Goal: Navigation & Orientation: Find specific page/section

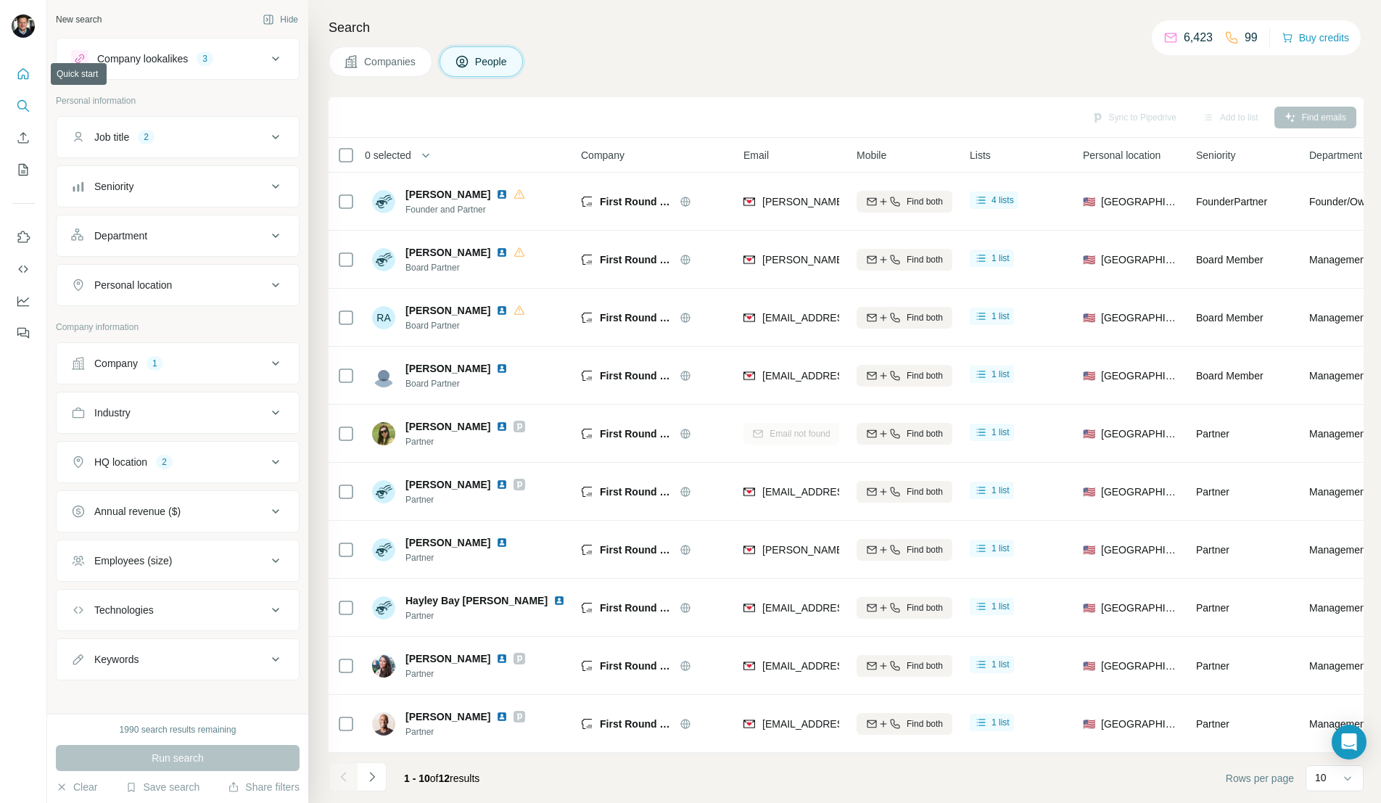
drag, startPoint x: 23, startPoint y: 78, endPoint x: 21, endPoint y: 67, distance: 10.4
click at [23, 78] on icon "Quick start" at bounding box center [23, 74] width 15 height 15
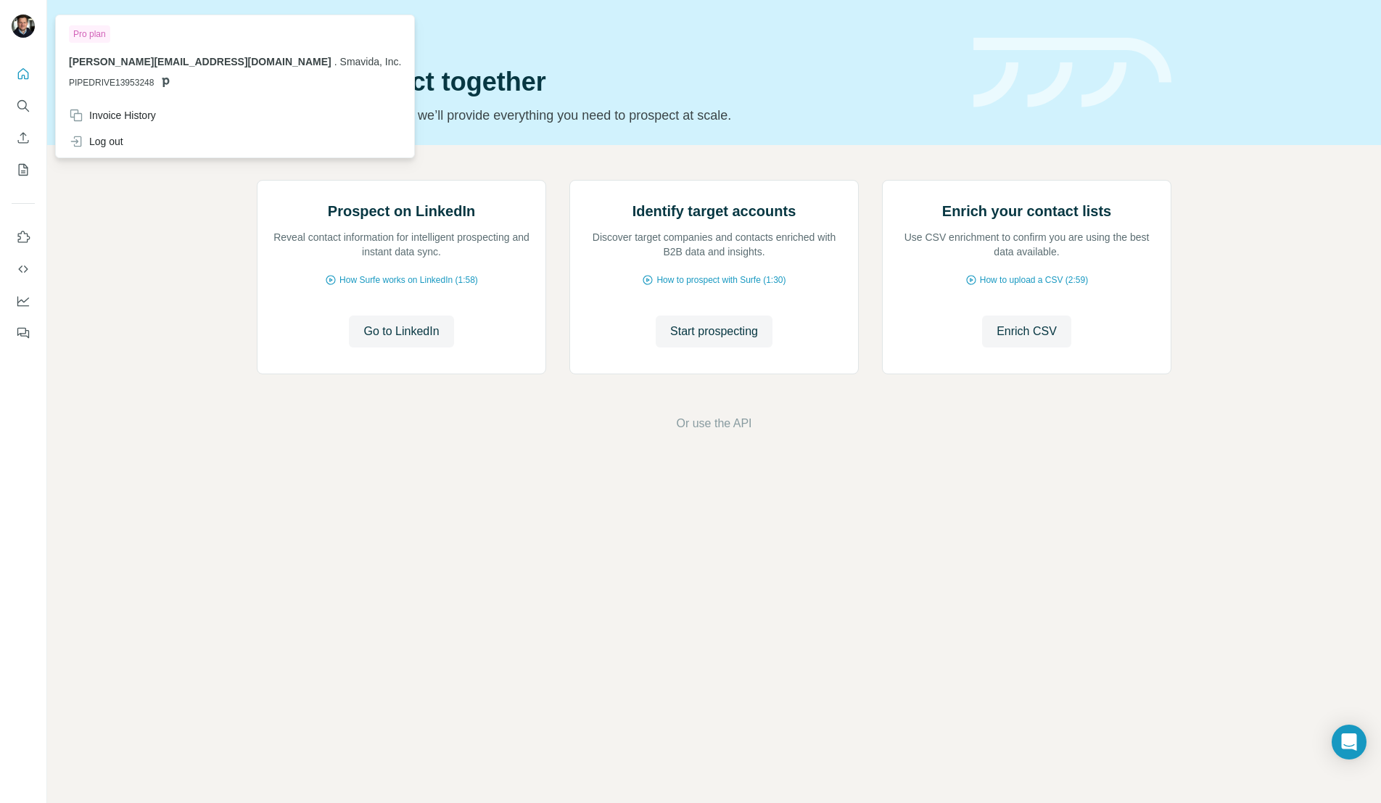
click at [17, 25] on img at bounding box center [23, 26] width 23 height 23
click at [19, 25] on img at bounding box center [23, 26] width 23 height 23
click at [99, 60] on span "[PERSON_NAME][EMAIL_ADDRESS][DOMAIN_NAME]" at bounding box center [200, 62] width 263 height 12
click at [89, 36] on div "Pro plan" at bounding box center [89, 33] width 41 height 17
click at [20, 66] on button "Quick start" at bounding box center [23, 74] width 23 height 26
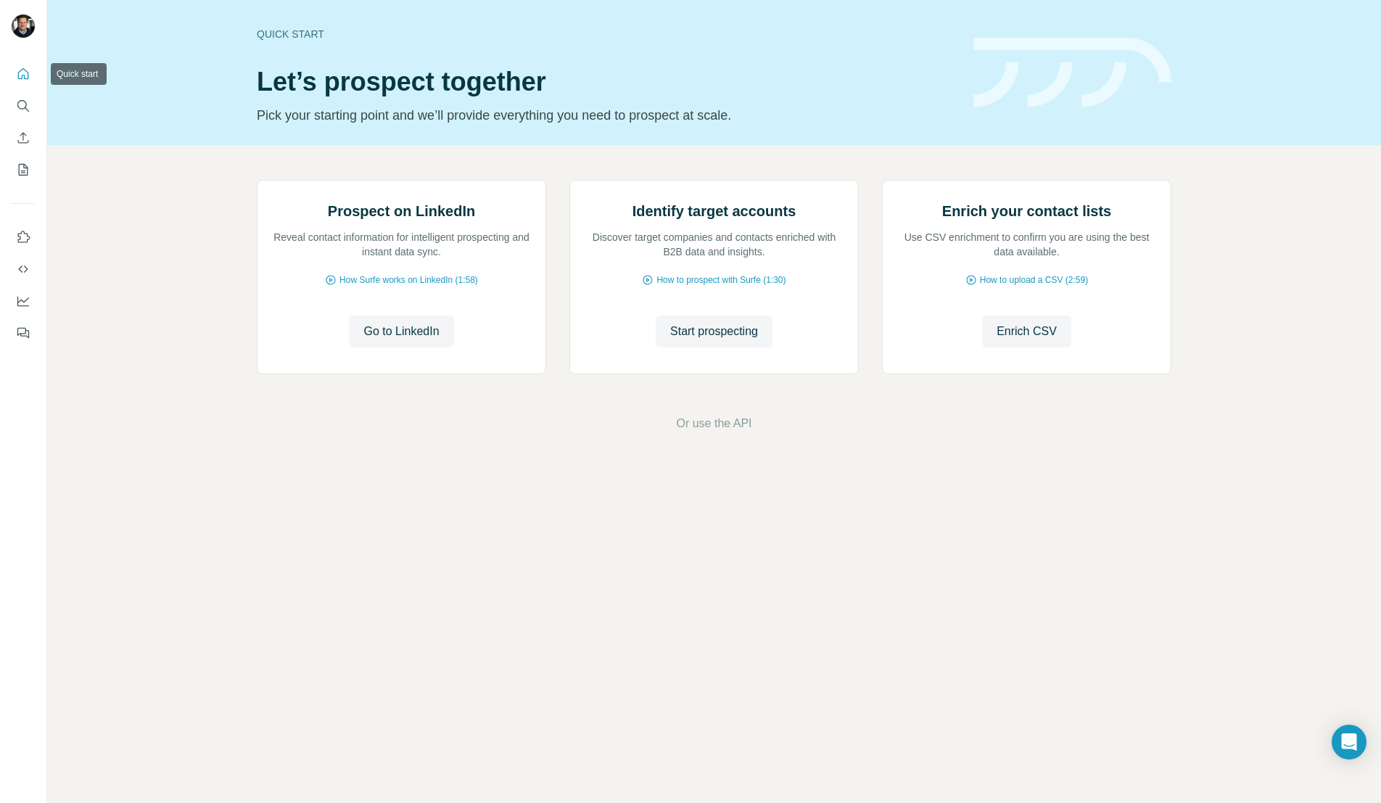
click at [20, 66] on button "Quick start" at bounding box center [23, 74] width 23 height 26
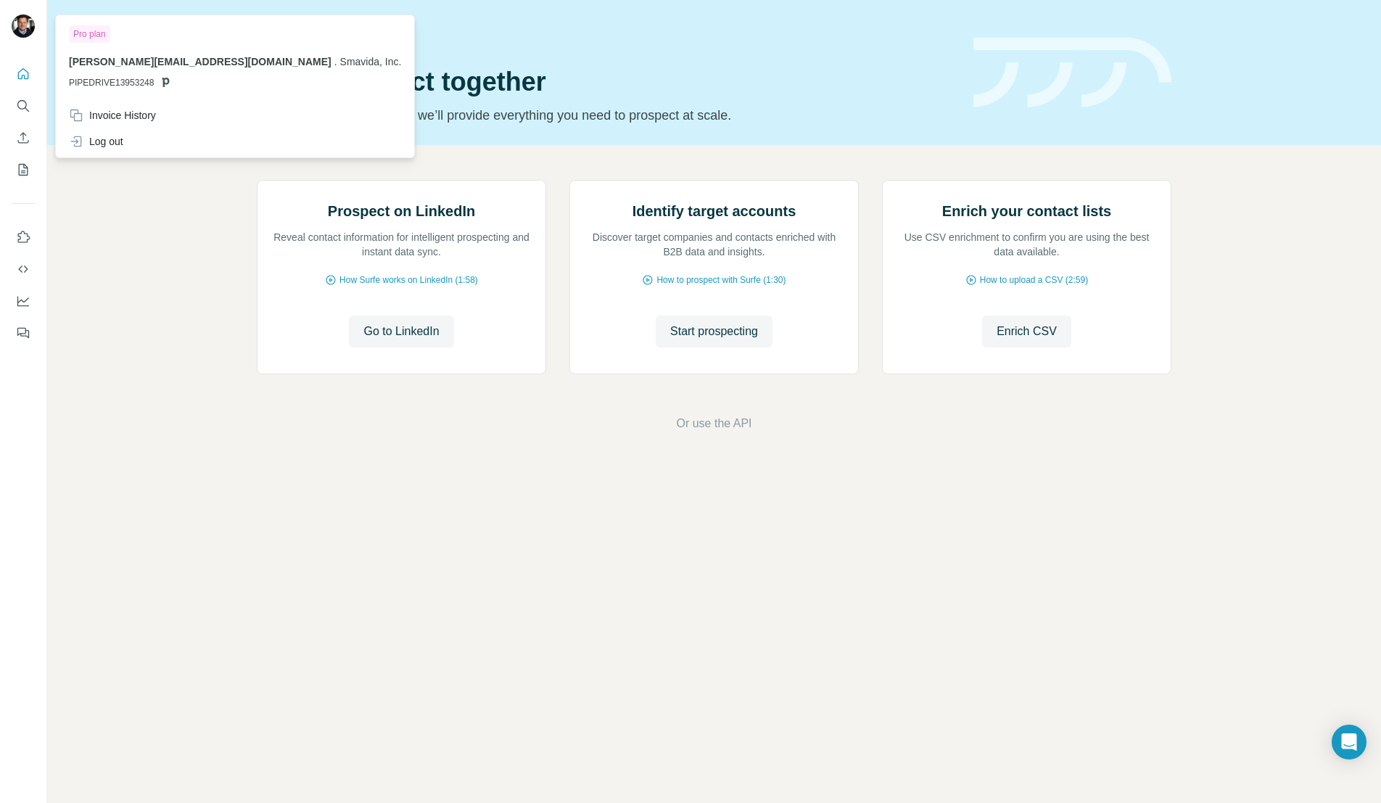
click at [29, 28] on img at bounding box center [23, 26] width 23 height 23
click at [22, 18] on img at bounding box center [23, 26] width 23 height 23
click at [149, 77] on span "PIPEDRIVE13953248" at bounding box center [111, 82] width 85 height 13
click at [181, 64] on span "[PERSON_NAME][EMAIL_ADDRESS][DOMAIN_NAME]" at bounding box center [200, 62] width 263 height 12
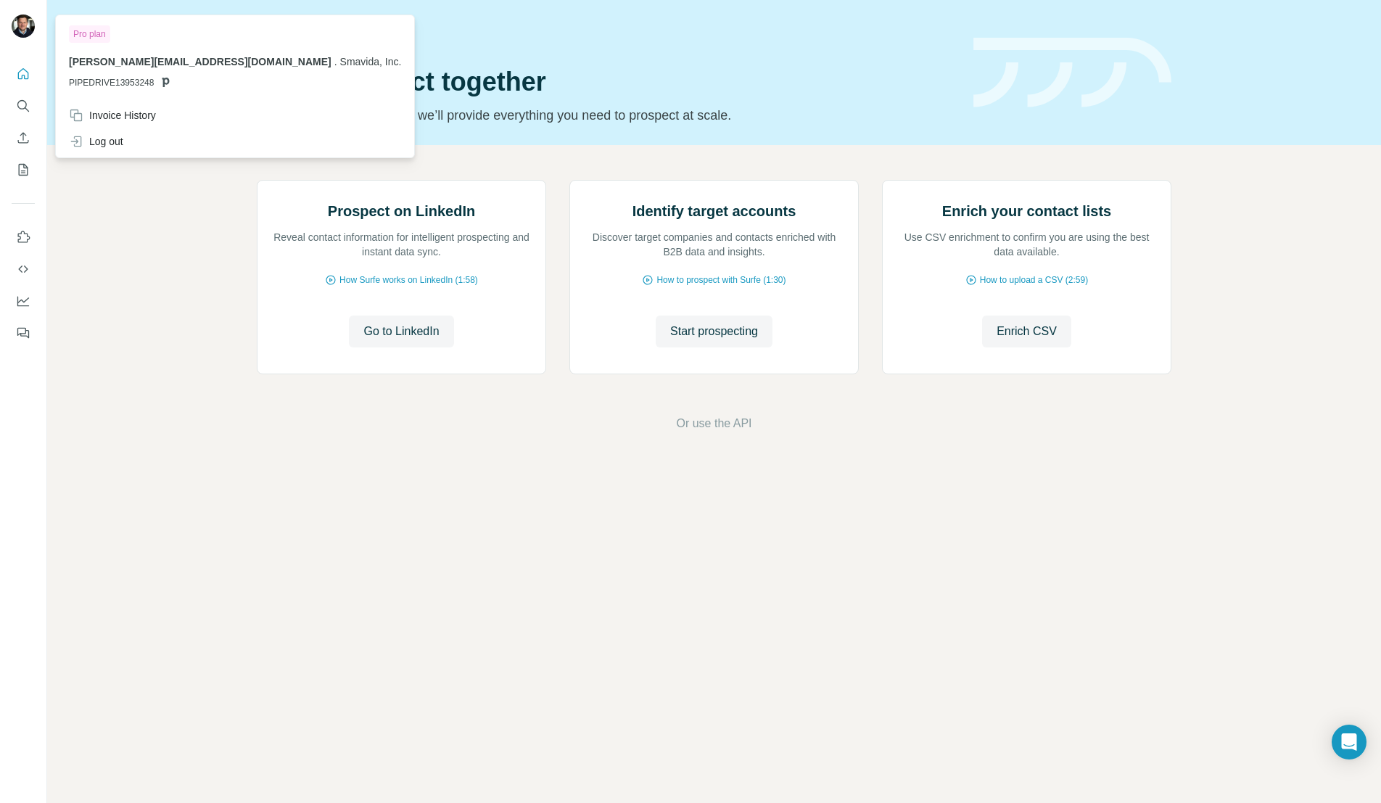
click at [340, 57] on span "Smavida, Inc." at bounding box center [371, 62] width 62 height 12
click at [26, 65] on button "Quick start" at bounding box center [23, 74] width 23 height 26
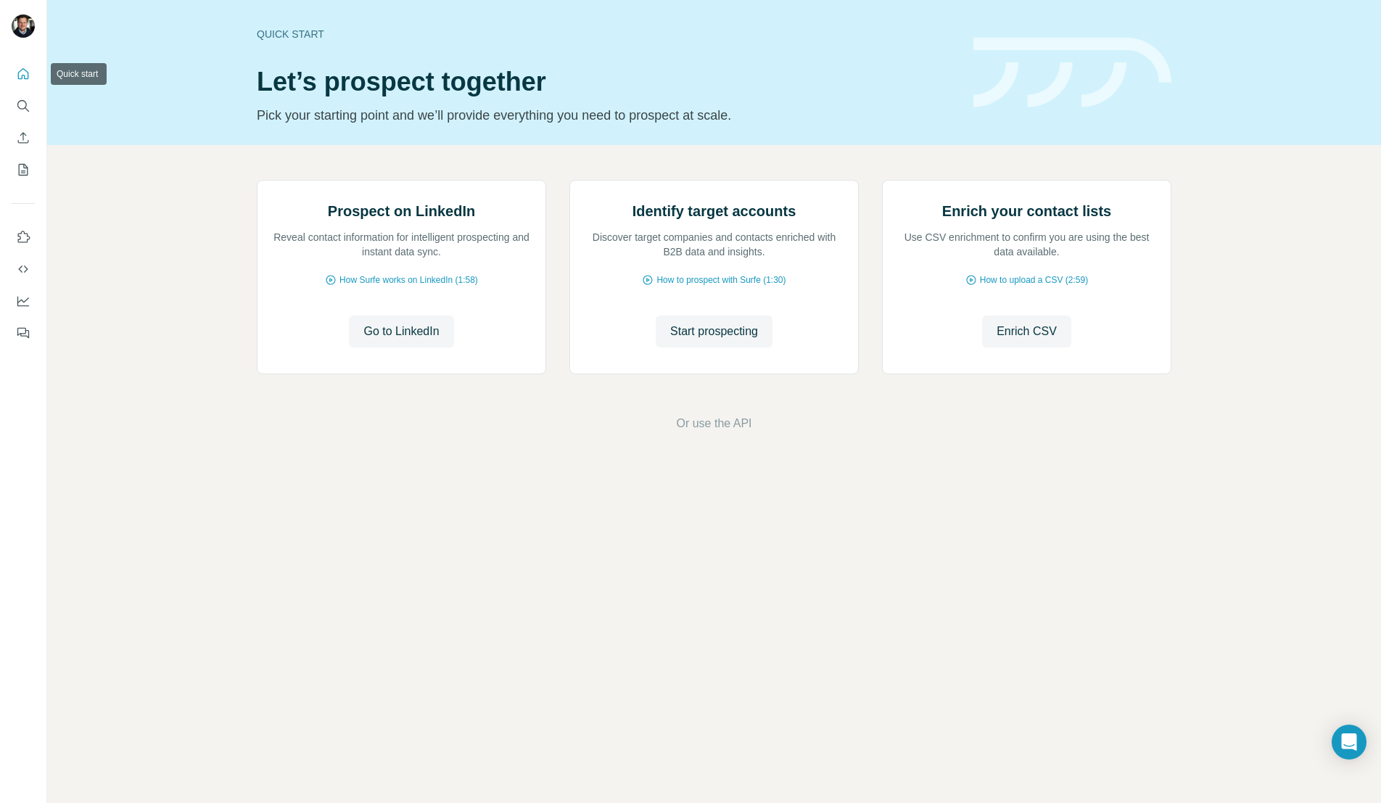
click at [26, 65] on button "Quick start" at bounding box center [23, 74] width 23 height 26
click at [22, 73] on icon "Quick start" at bounding box center [23, 74] width 15 height 15
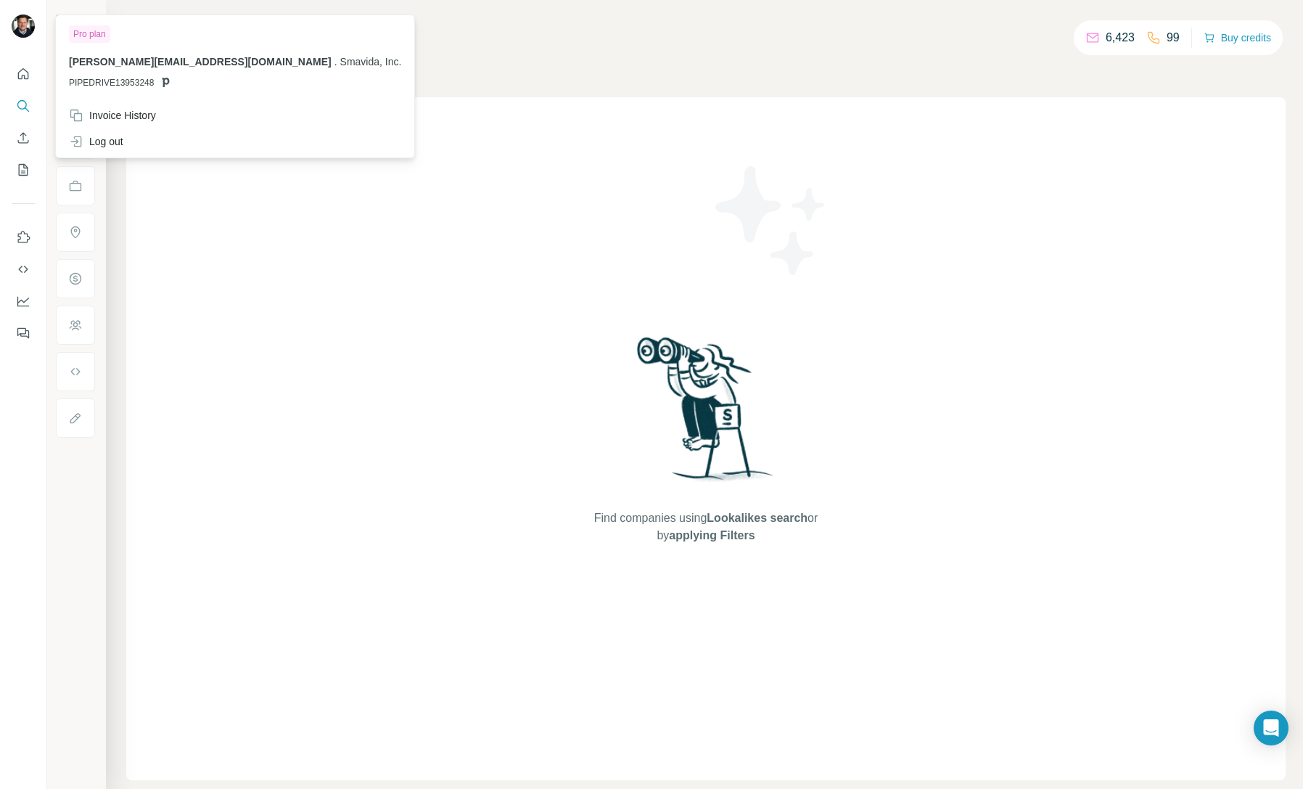
click at [20, 28] on img at bounding box center [23, 26] width 23 height 23
click at [503, 53] on div "Companies People" at bounding box center [705, 61] width 1159 height 30
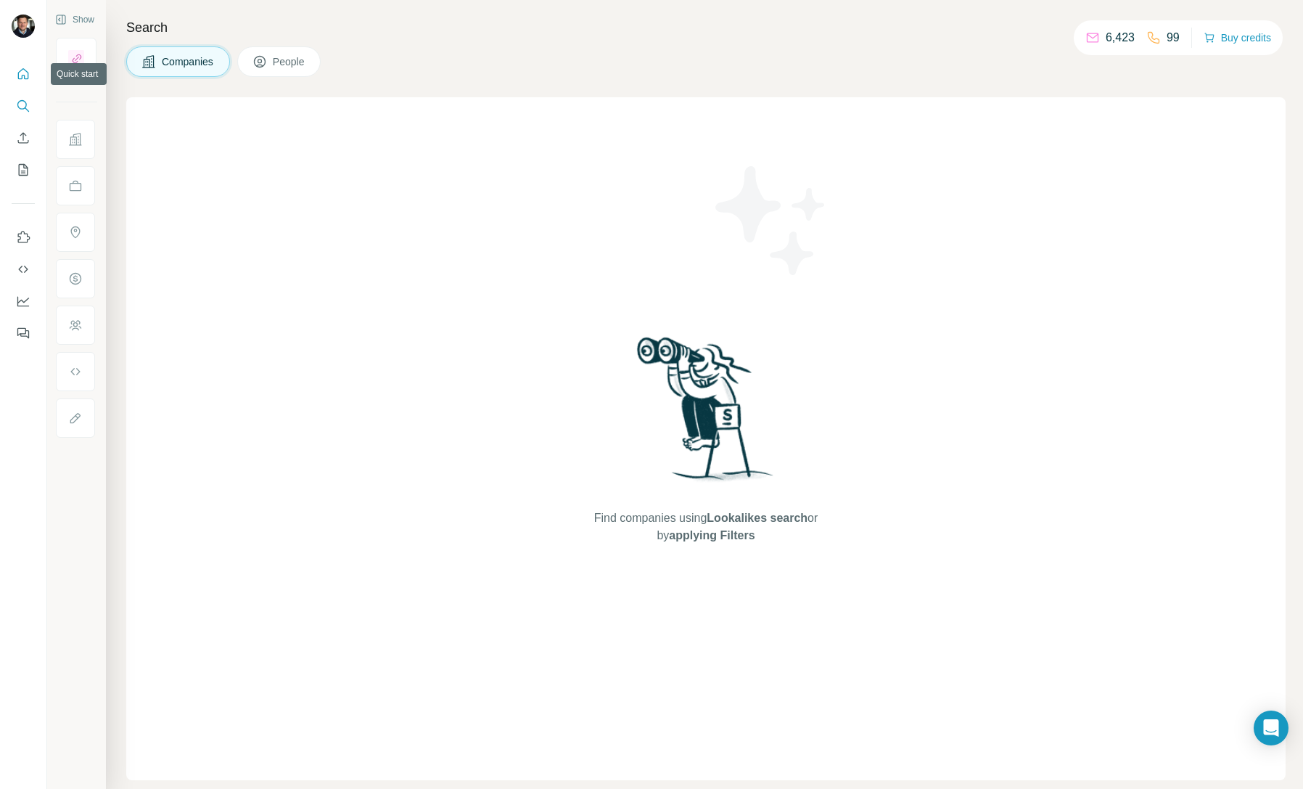
click at [25, 73] on icon "Quick start" at bounding box center [23, 74] width 15 height 15
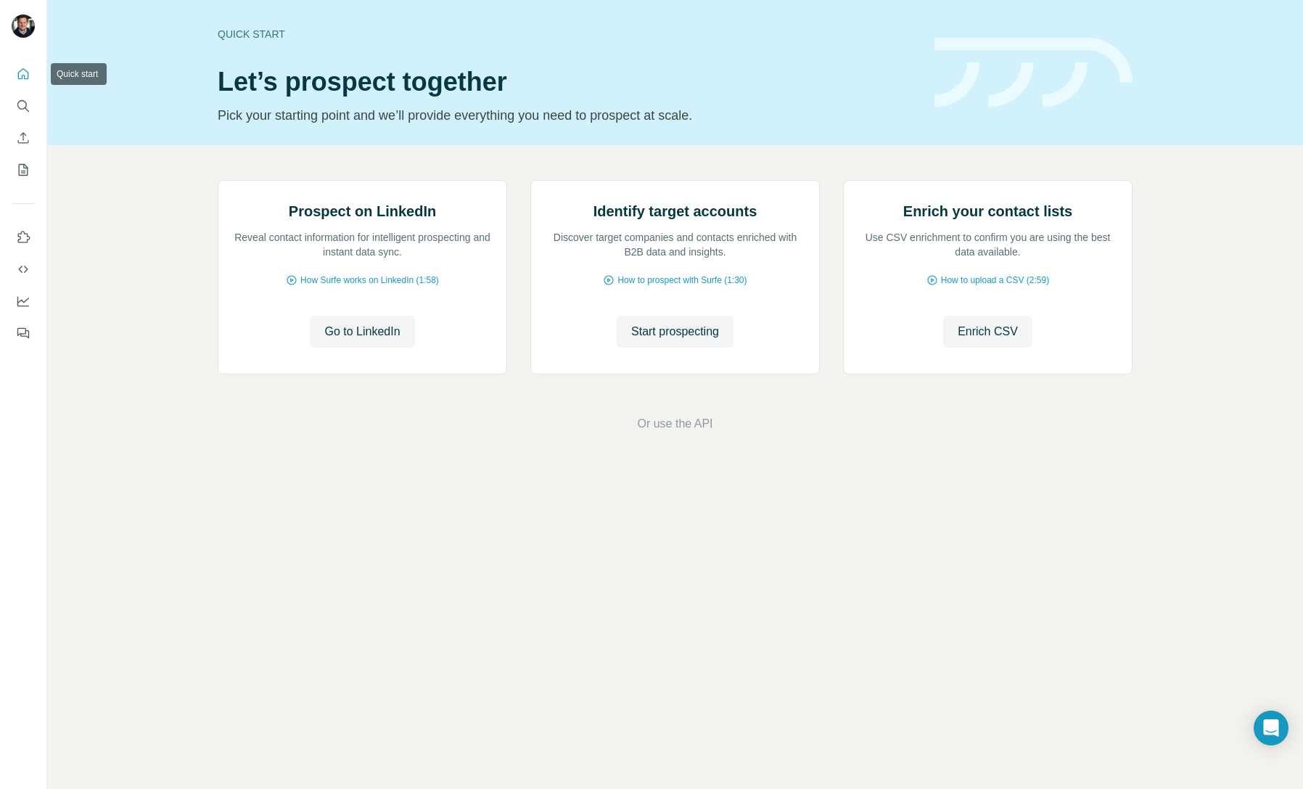
click at [22, 78] on icon "Quick start" at bounding box center [23, 74] width 15 height 15
click at [21, 331] on icon "Feedback" at bounding box center [23, 333] width 15 height 15
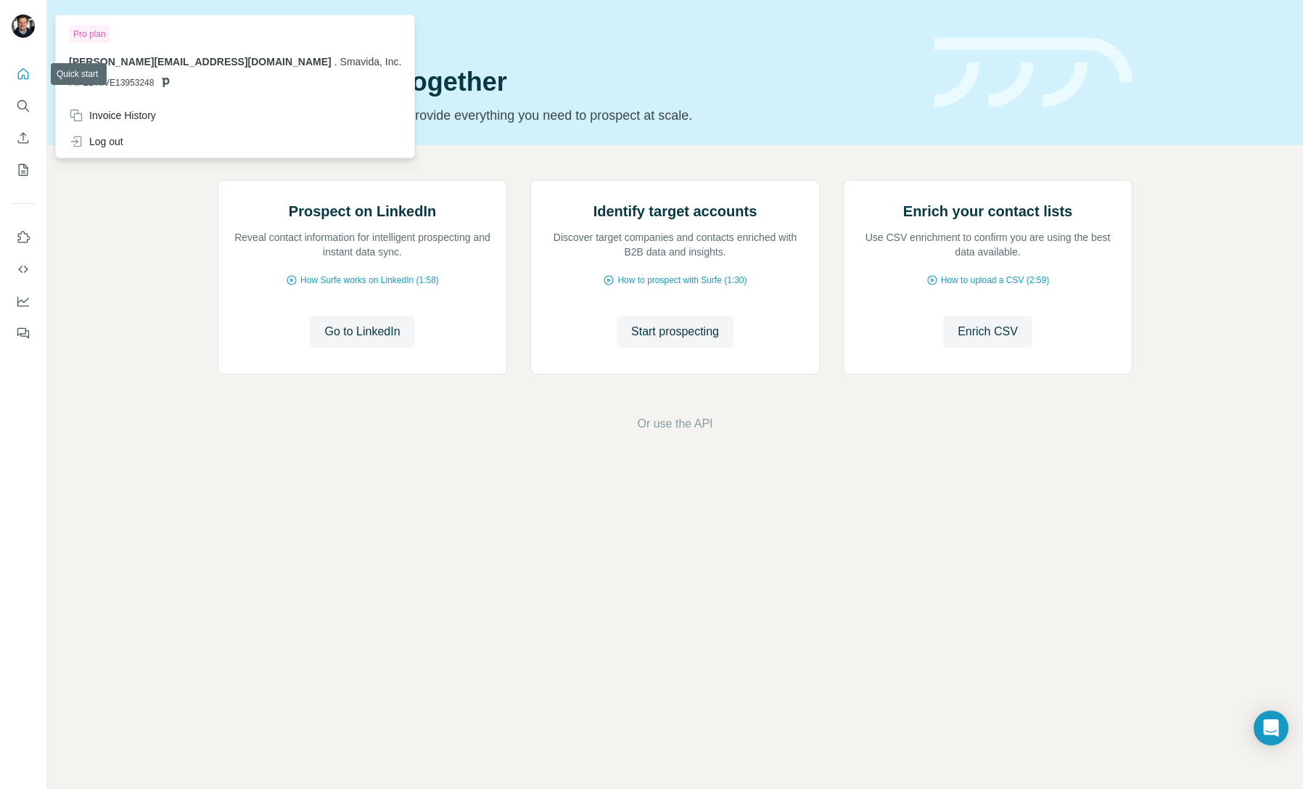
click at [22, 83] on button "Quick start" at bounding box center [23, 74] width 23 height 26
click at [134, 118] on div "Invoice History" at bounding box center [112, 115] width 87 height 15
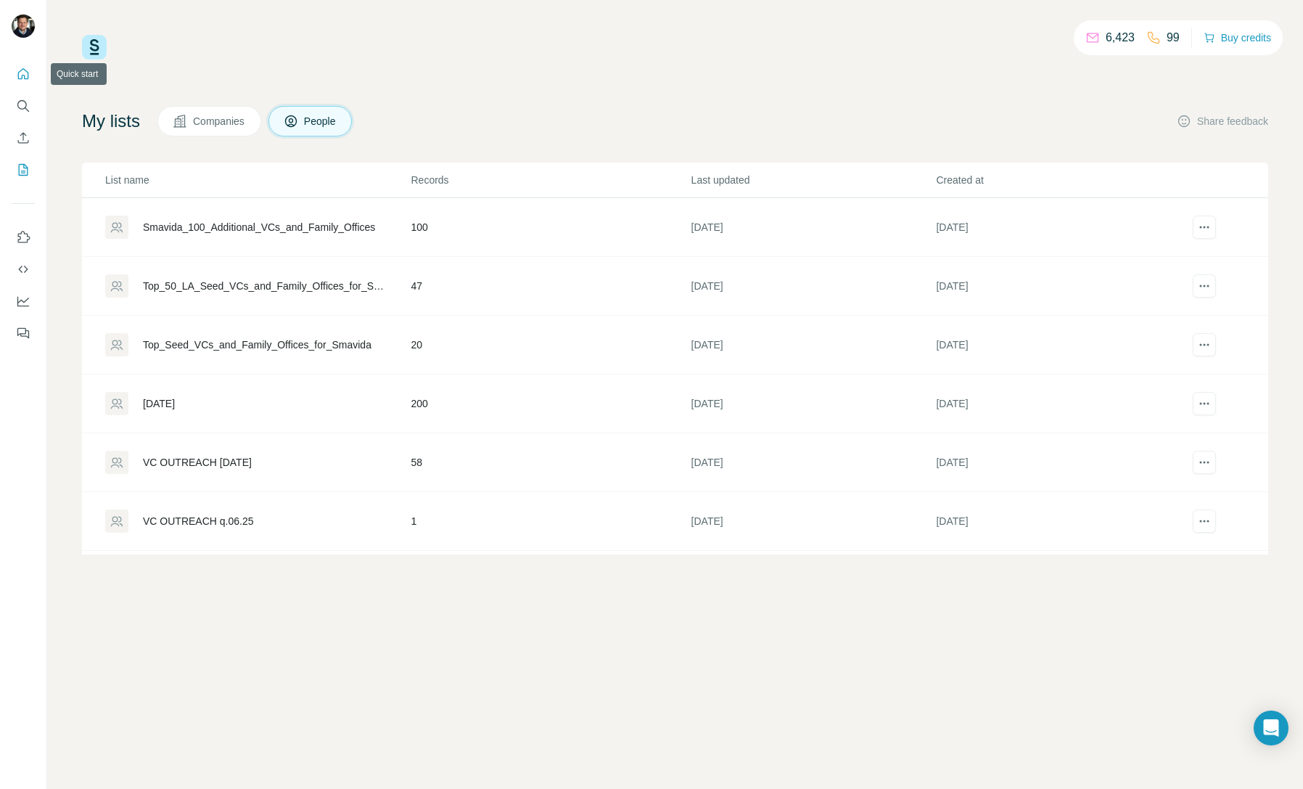
click at [19, 75] on icon "Quick start" at bounding box center [23, 73] width 11 height 11
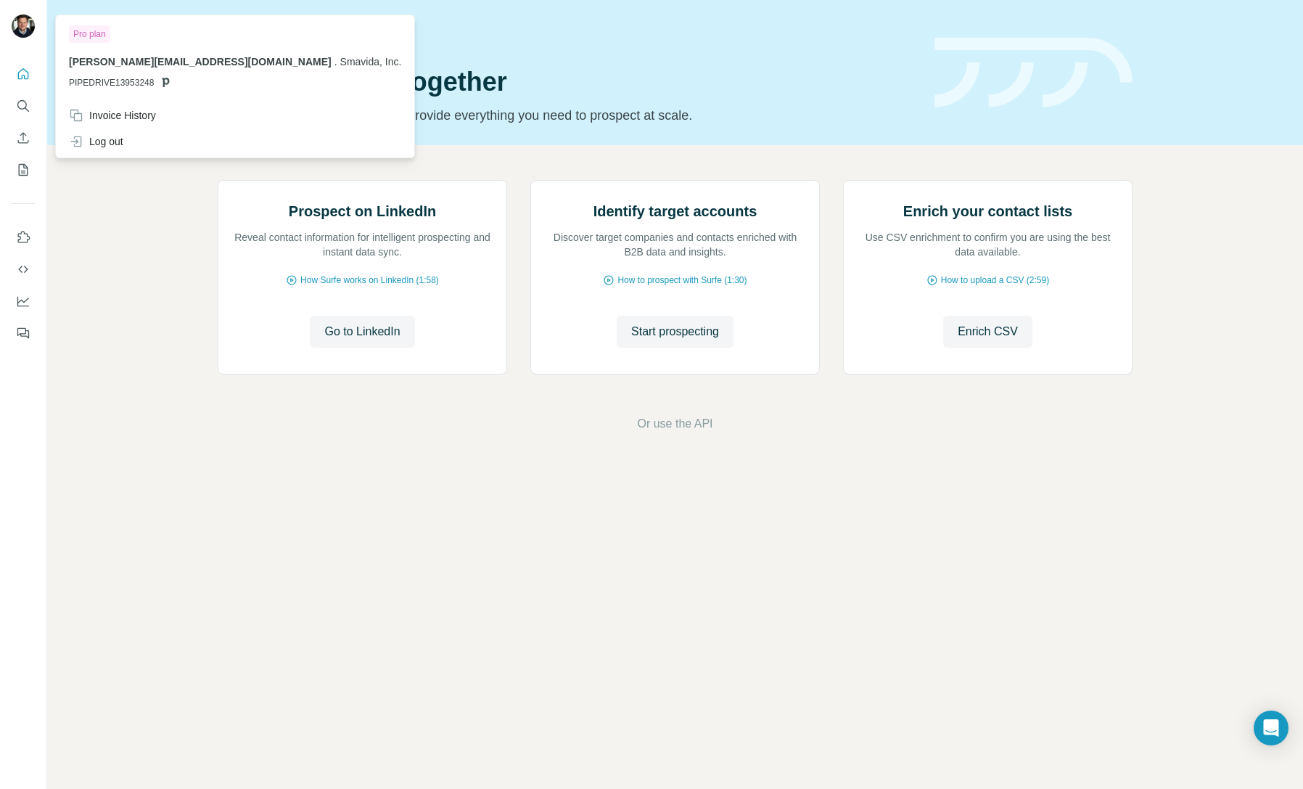
click at [18, 20] on img at bounding box center [23, 26] width 23 height 23
click at [24, 303] on icon "Dashboard" at bounding box center [23, 300] width 12 height 6
